Goal: Task Accomplishment & Management: Complete application form

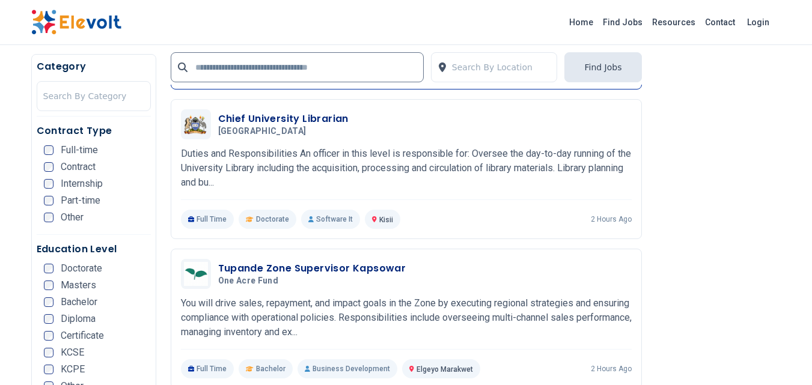
scroll to position [1443, 0]
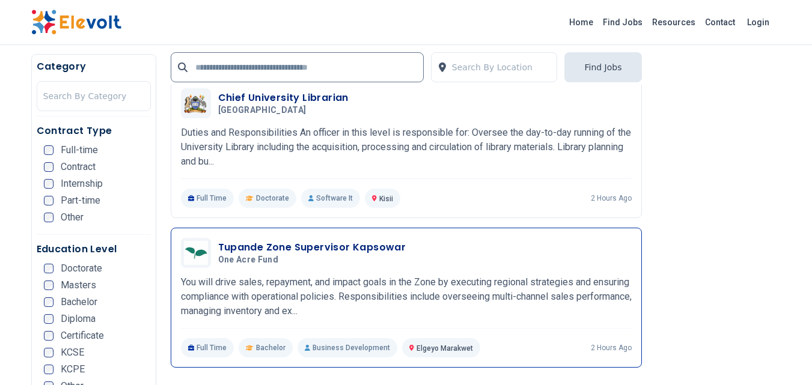
click at [301, 247] on h3 "Tupande Zone Supervisor Kapsowar" at bounding box center [312, 247] width 188 height 14
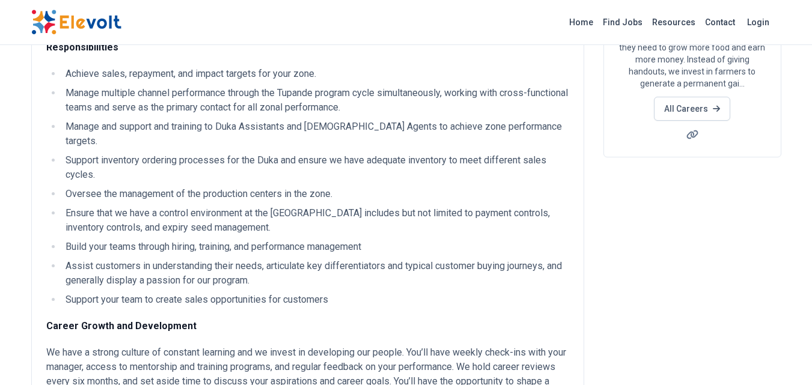
scroll to position [481, 0]
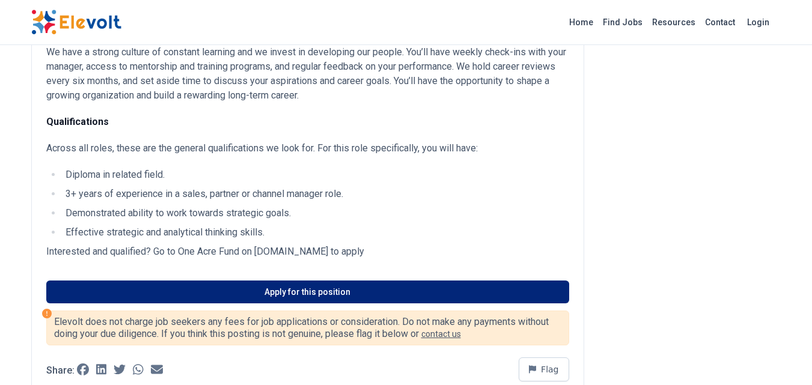
click at [313, 281] on link "Apply for this position" at bounding box center [307, 292] width 523 height 23
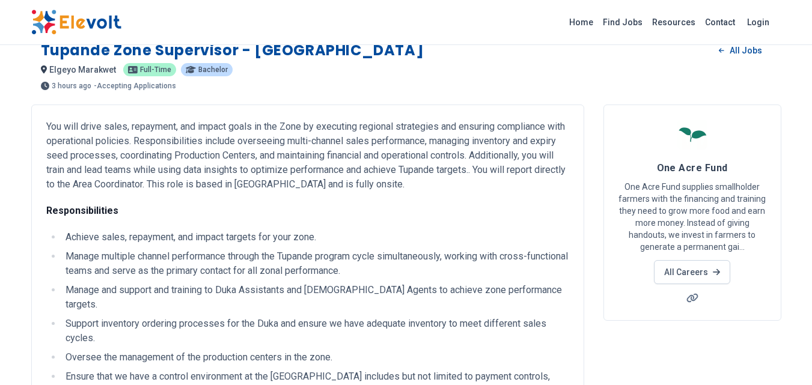
scroll to position [0, 0]
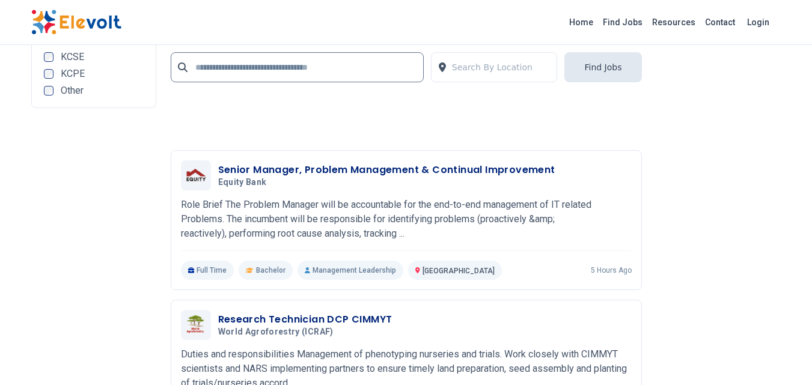
scroll to position [2705, 0]
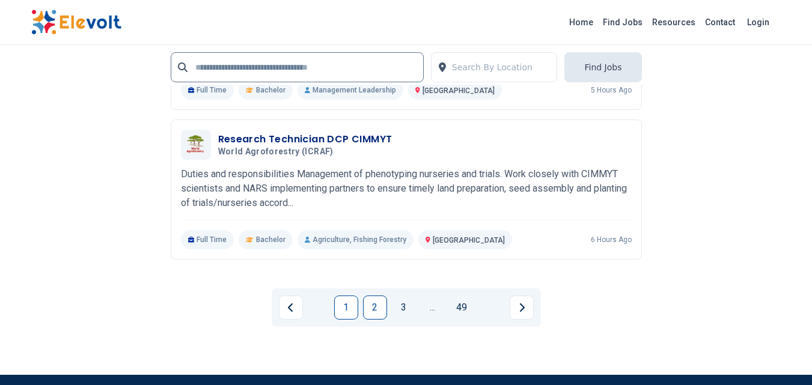
click at [373, 310] on link "2" at bounding box center [375, 308] width 24 height 24
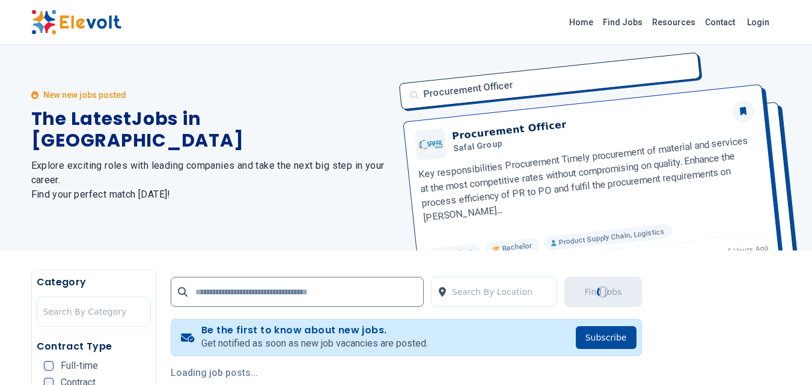
scroll to position [0, 0]
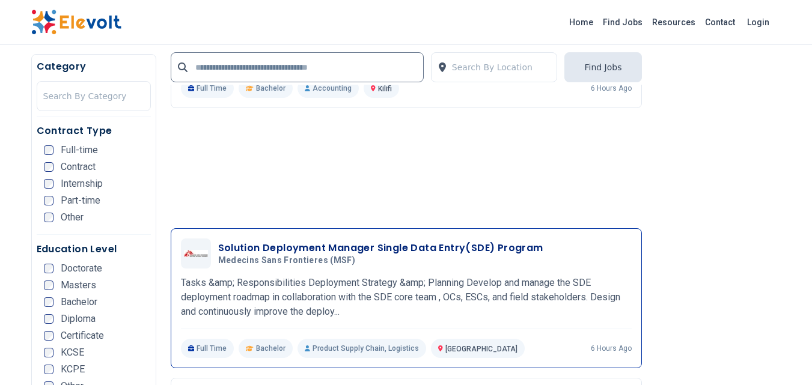
scroll to position [1683, 0]
